Goal: Task Accomplishment & Management: Manage account settings

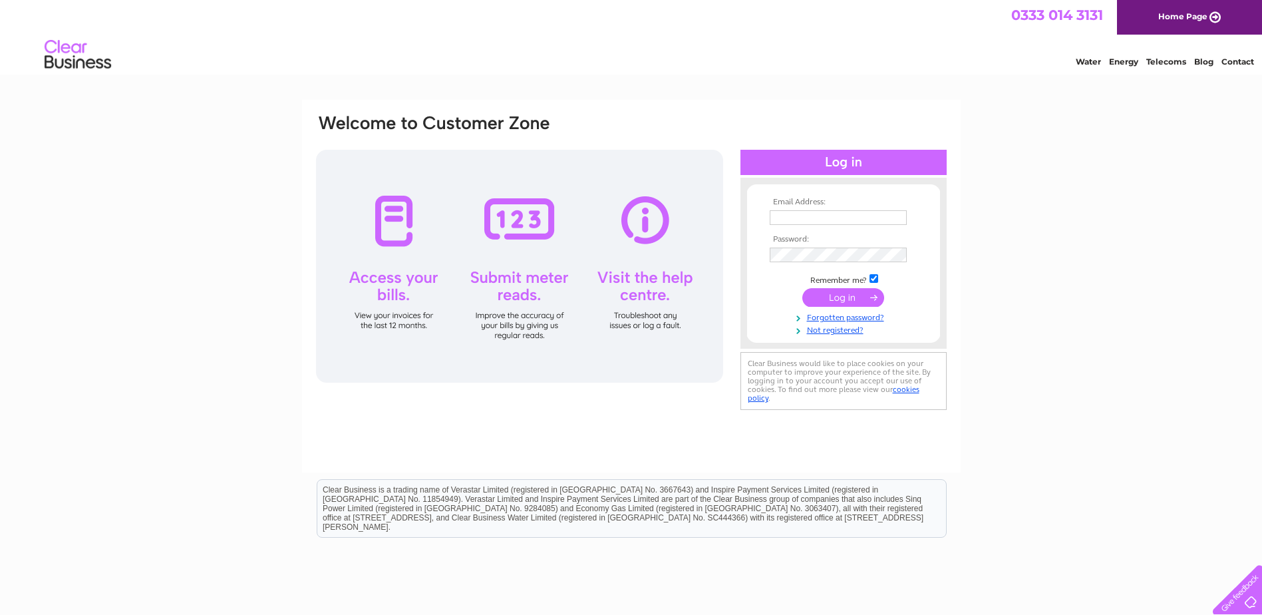
type input "Lanpulses@aol.com"
click at [843, 299] on input "submit" at bounding box center [844, 297] width 82 height 19
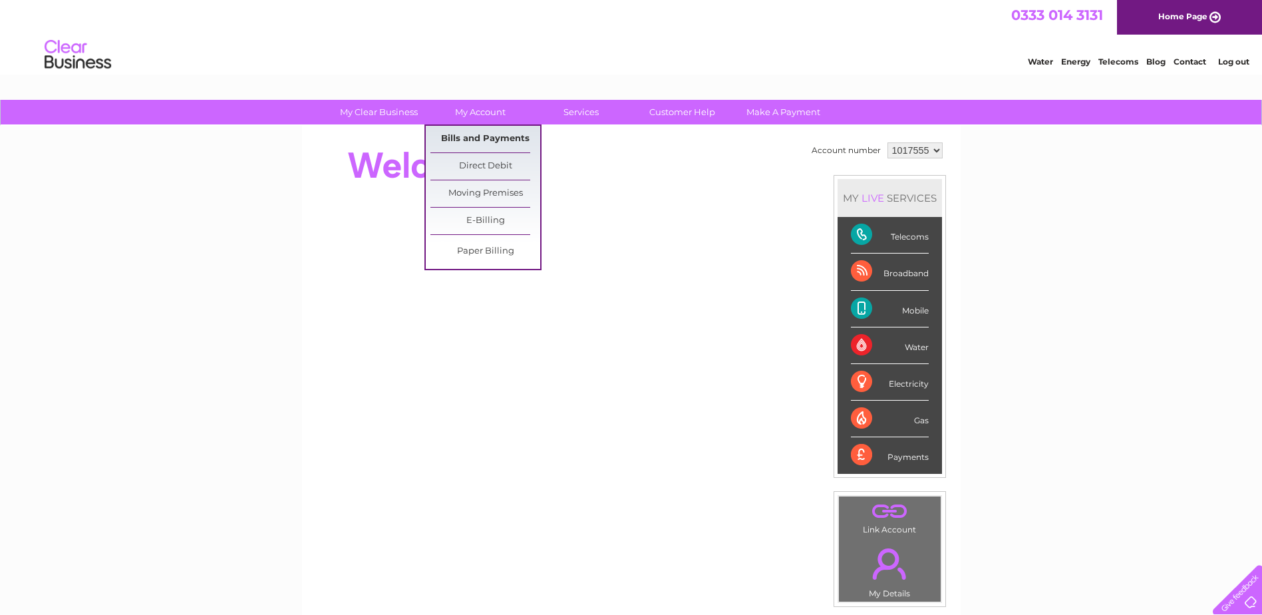
click at [473, 136] on link "Bills and Payments" at bounding box center [486, 139] width 110 height 27
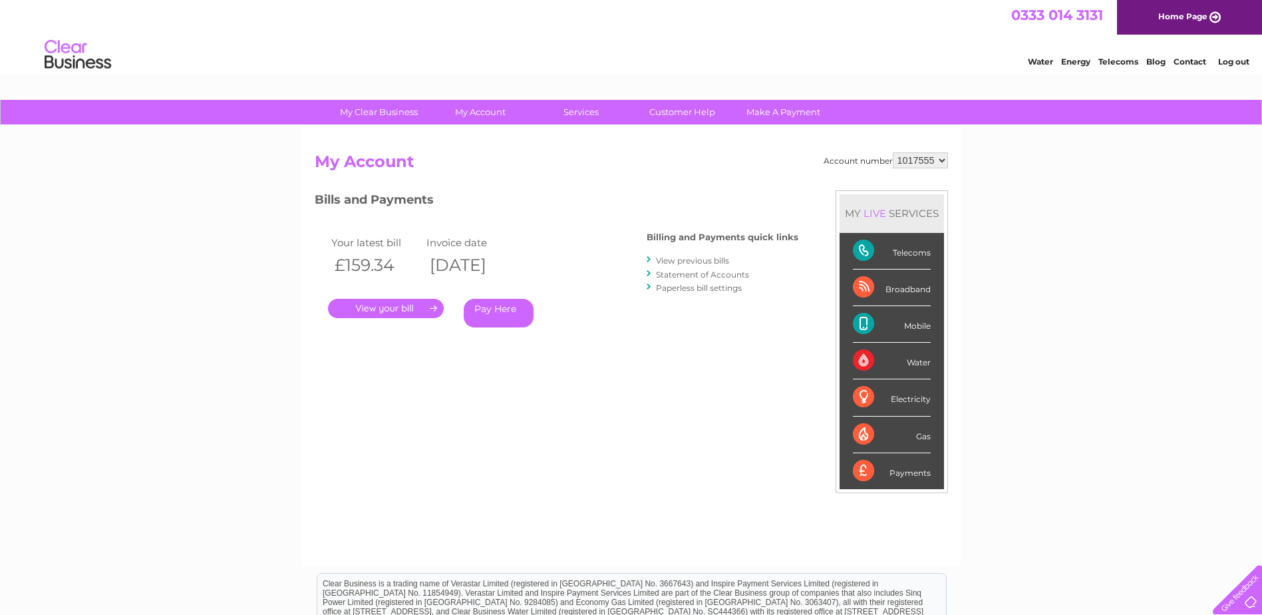
click at [413, 304] on link "." at bounding box center [386, 308] width 116 height 19
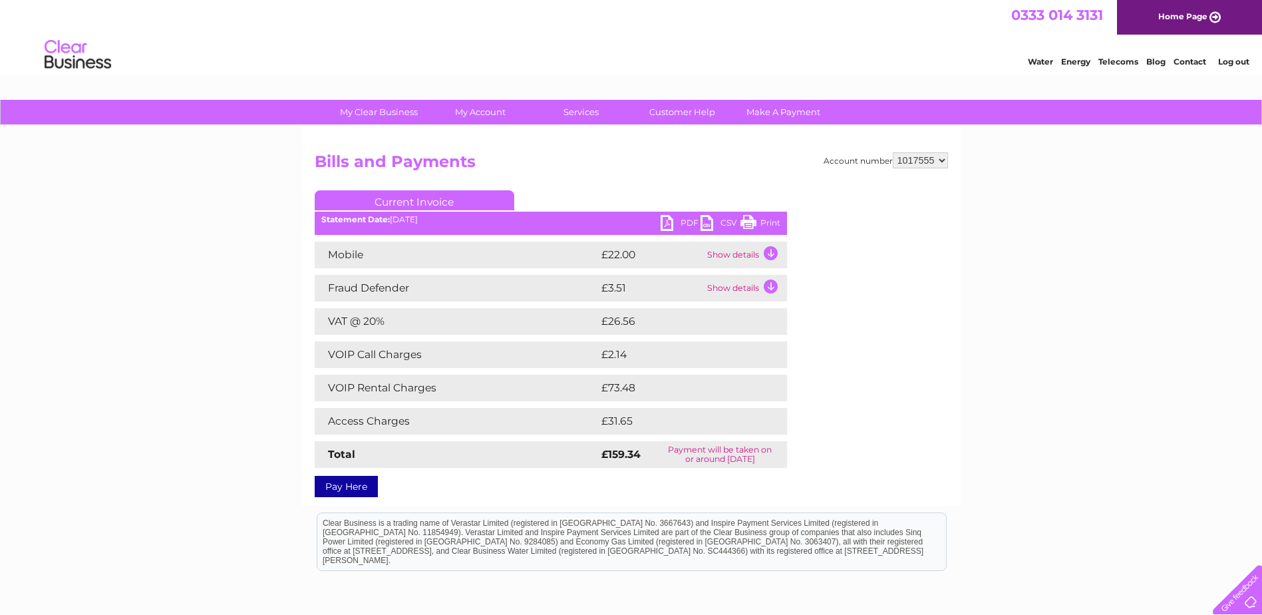
click at [683, 219] on link "PDF" at bounding box center [681, 224] width 40 height 19
